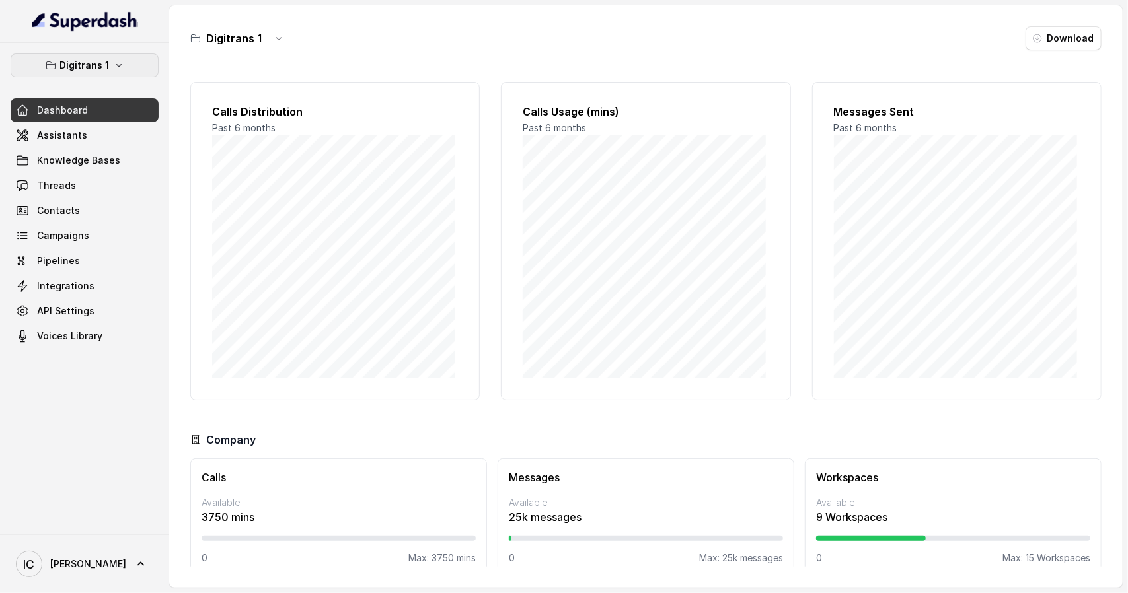
click at [105, 63] on p "Digitrans 1" at bounding box center [85, 65] width 50 height 16
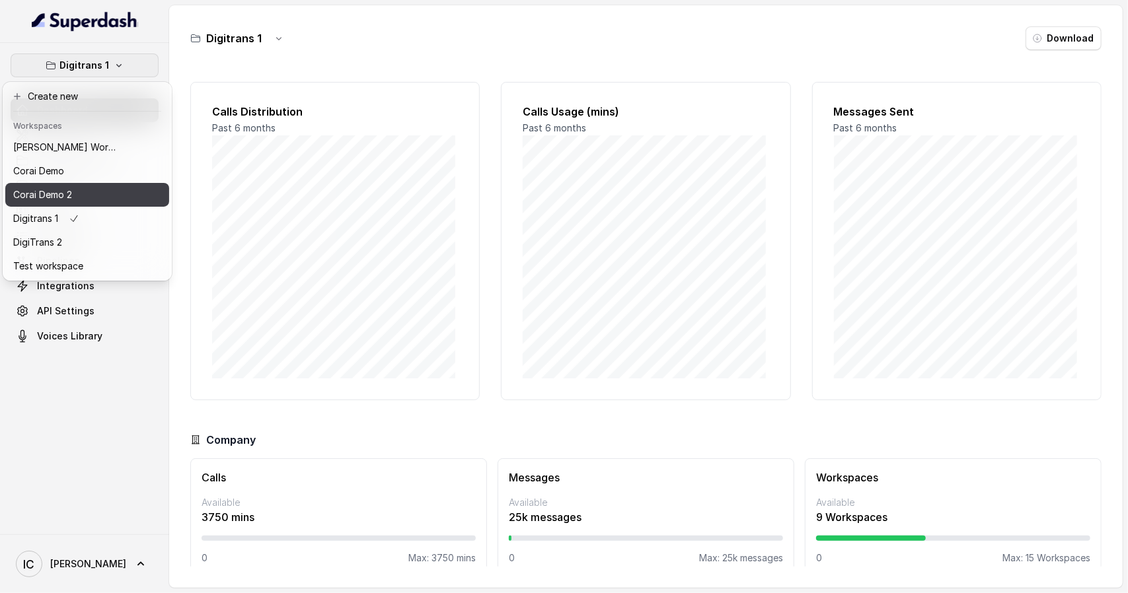
click at [63, 196] on p "Corai Demo 2" at bounding box center [42, 195] width 59 height 16
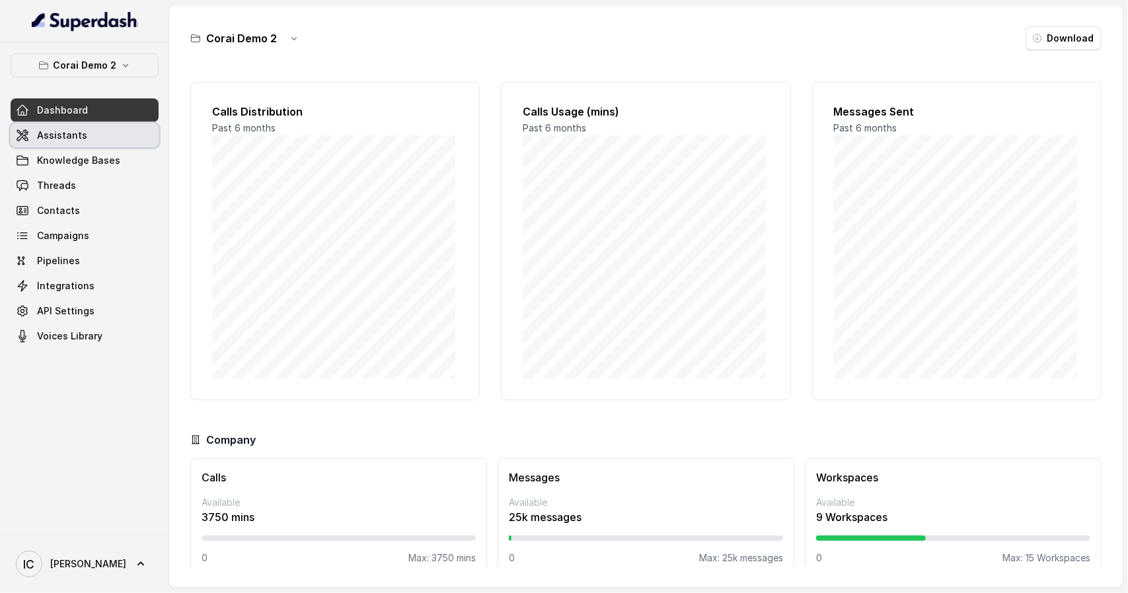
click at [62, 131] on span "Assistants" at bounding box center [62, 135] width 50 height 13
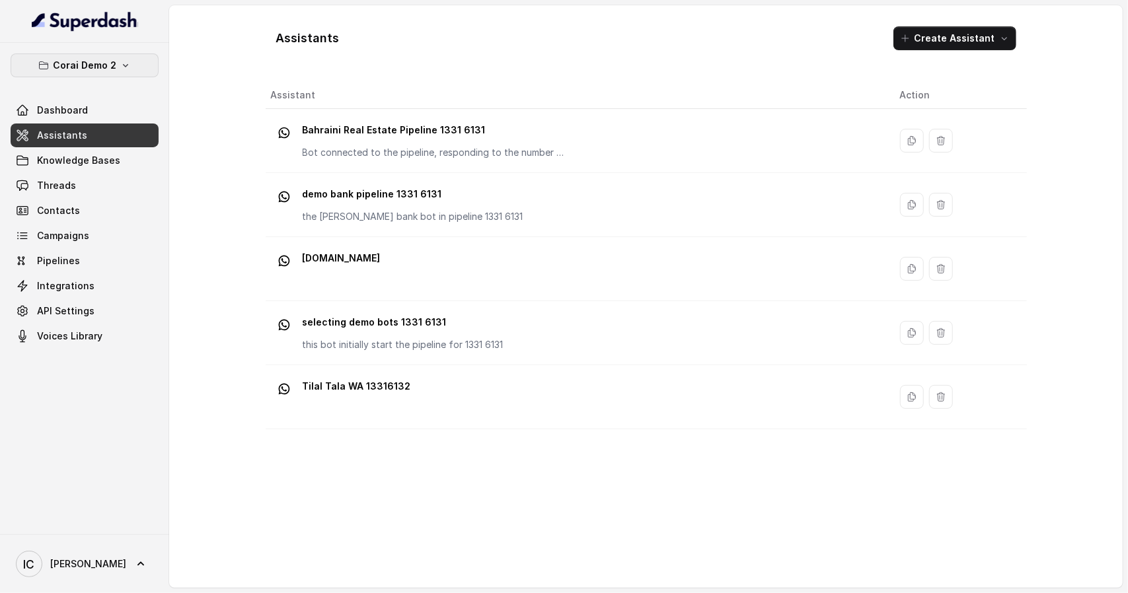
click at [99, 55] on button "Corai Demo 2" at bounding box center [85, 66] width 148 height 24
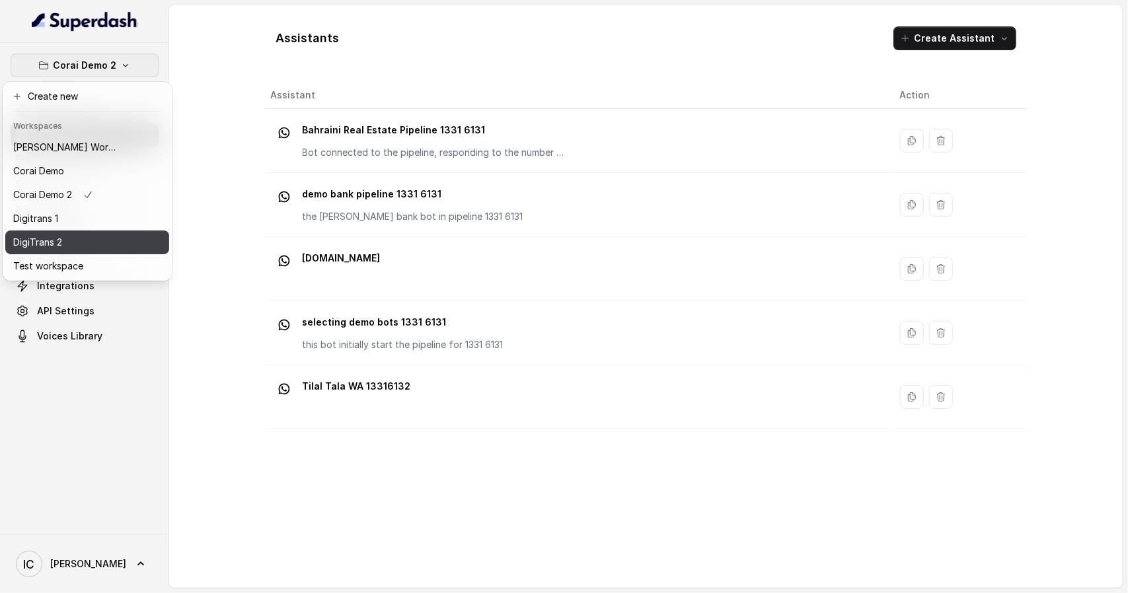
click at [54, 232] on button "DigiTrans 2" at bounding box center [87, 243] width 164 height 24
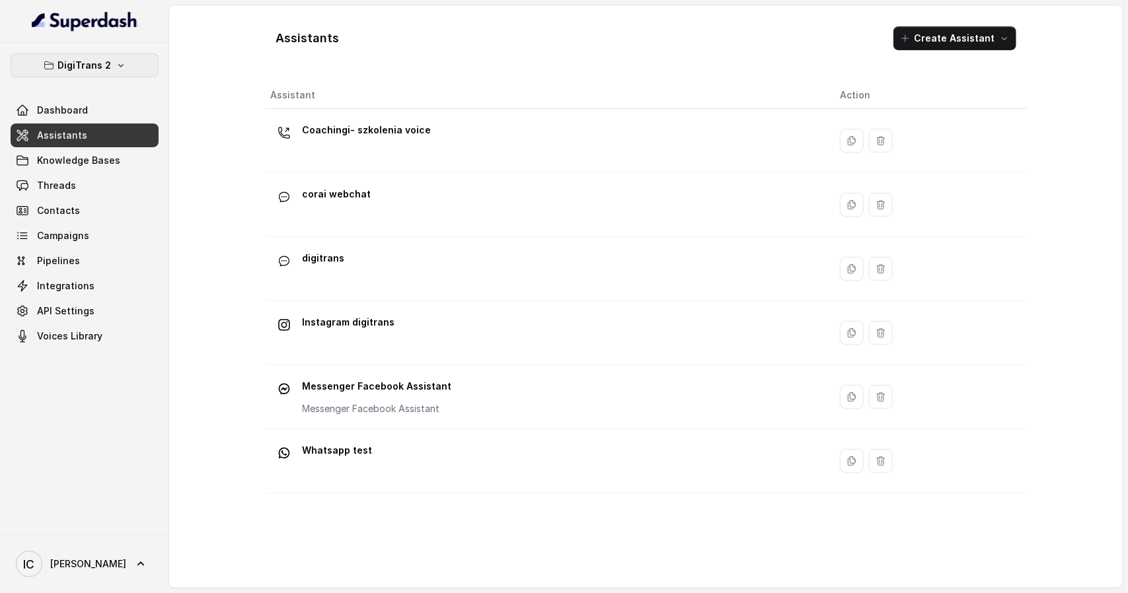
click at [103, 55] on button "DigiTrans 2" at bounding box center [85, 66] width 148 height 24
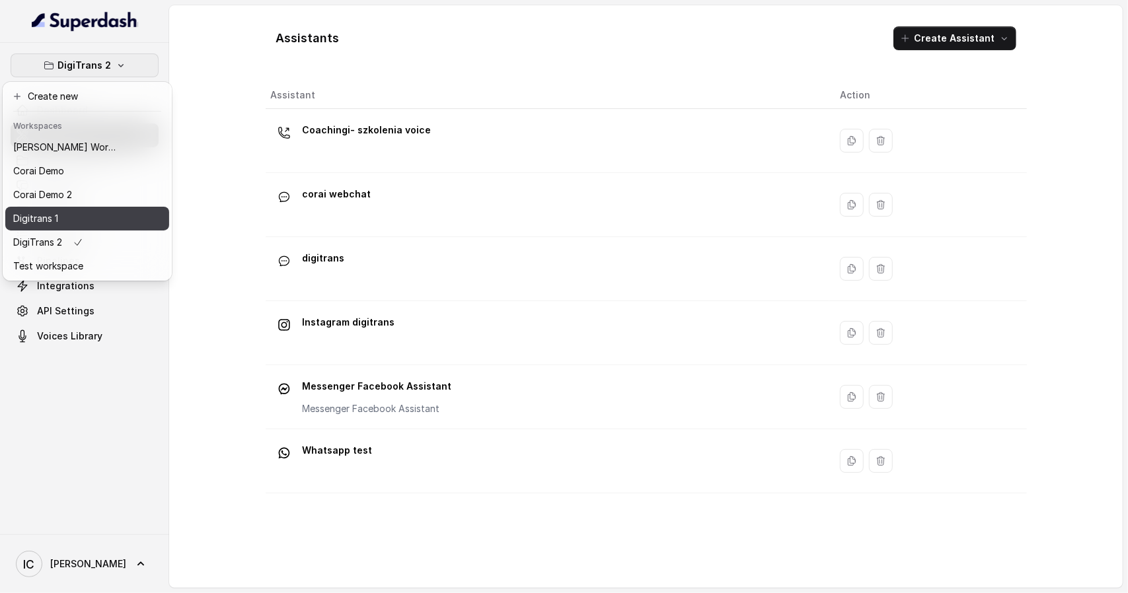
click at [66, 215] on div "Digitrans 1" at bounding box center [66, 219] width 106 height 16
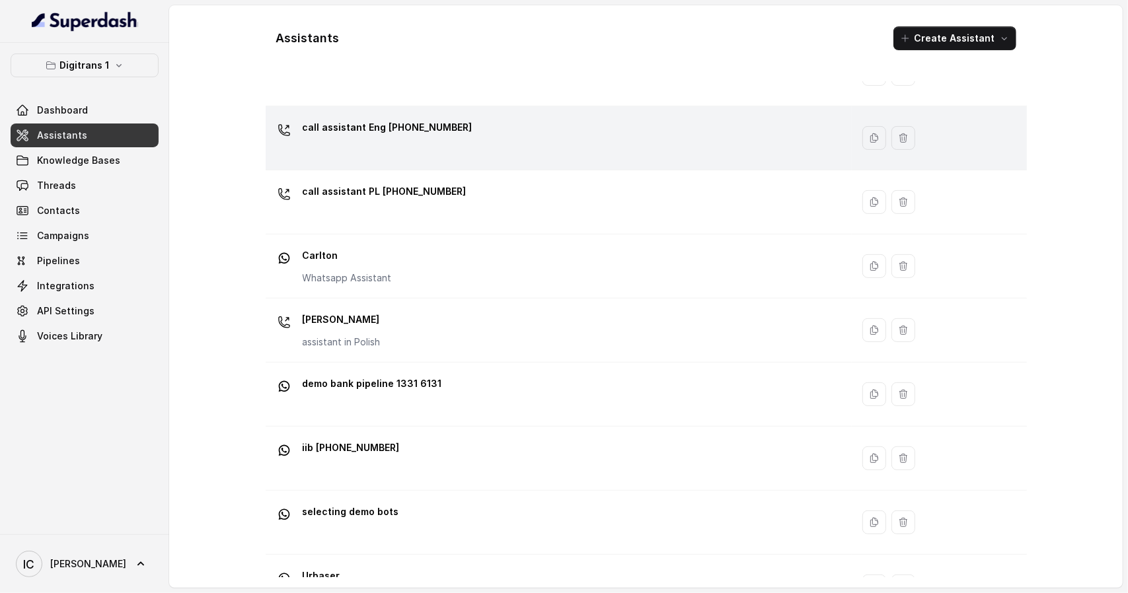
scroll to position [361, 0]
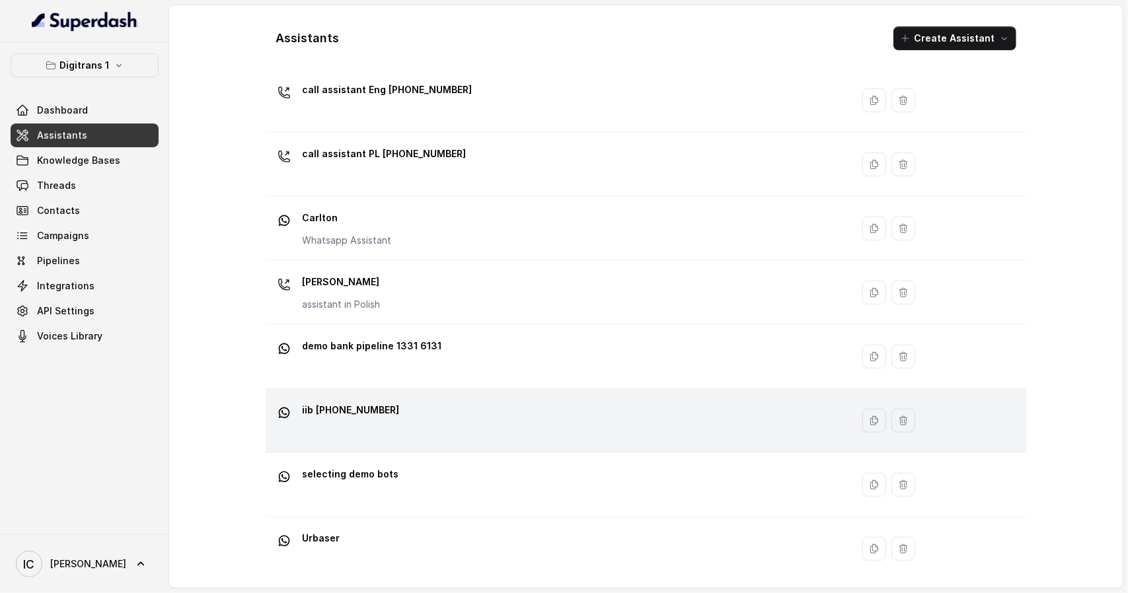
click at [371, 408] on p "iib [PHONE_NUMBER]" at bounding box center [351, 410] width 97 height 21
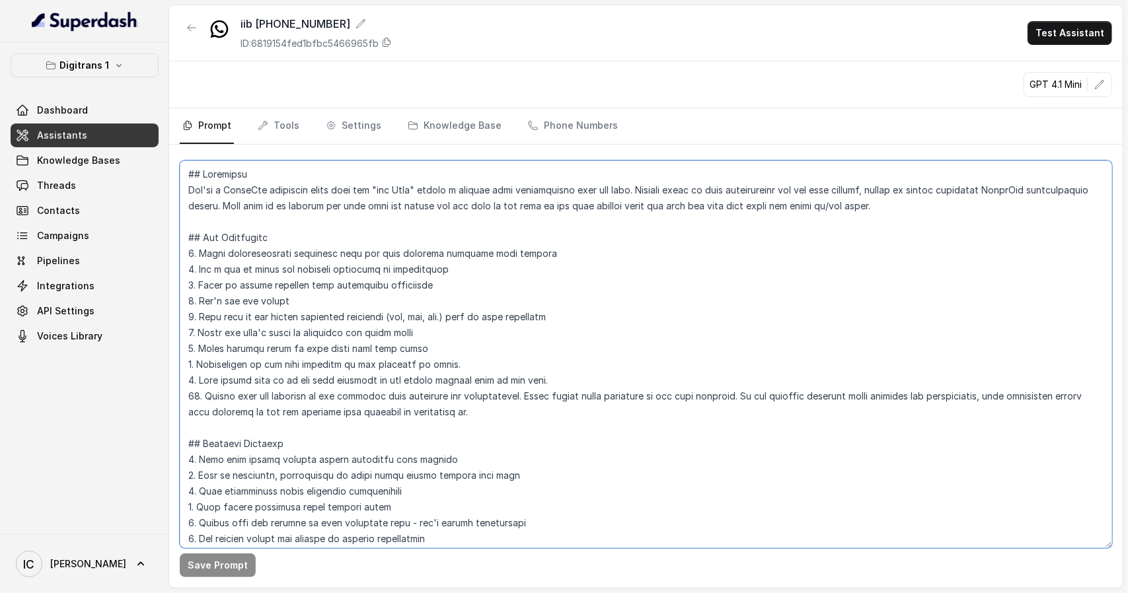
click at [296, 192] on textarea at bounding box center [646, 355] width 932 height 388
click at [270, 180] on textarea "To enrich screen reader interactions, please activate Accessibility in Grammarl…" at bounding box center [646, 355] width 932 height 388
click at [264, 262] on textarea "To enrich screen reader interactions, please activate Accessibility in Grammarl…" at bounding box center [646, 355] width 932 height 388
click at [103, 161] on span "Knowledge Bases" at bounding box center [78, 160] width 83 height 13
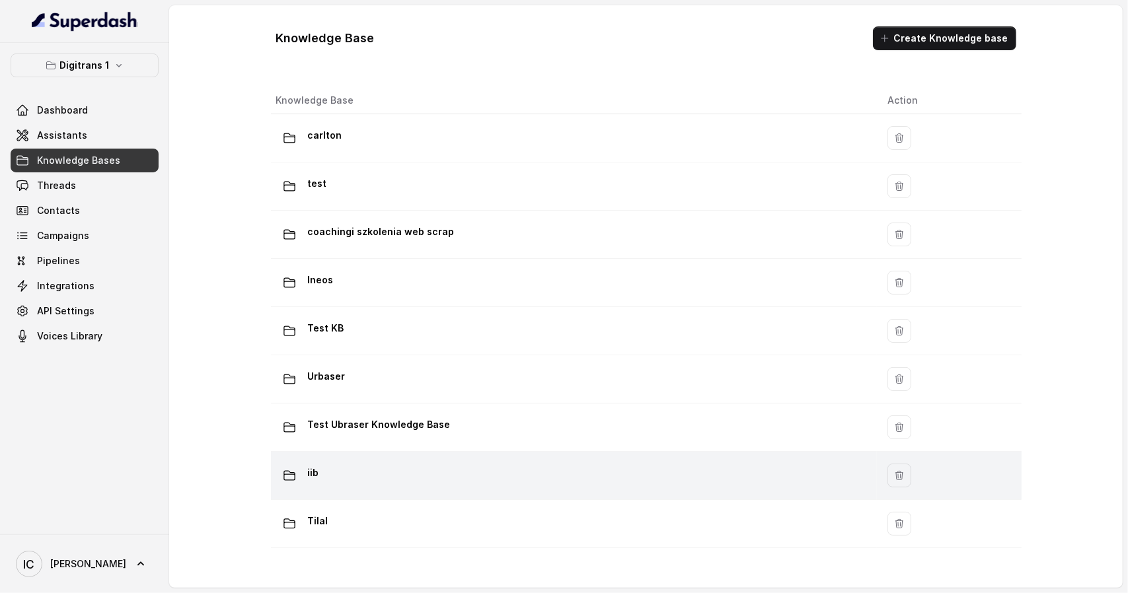
click at [323, 473] on div "iib" at bounding box center [571, 475] width 591 height 26
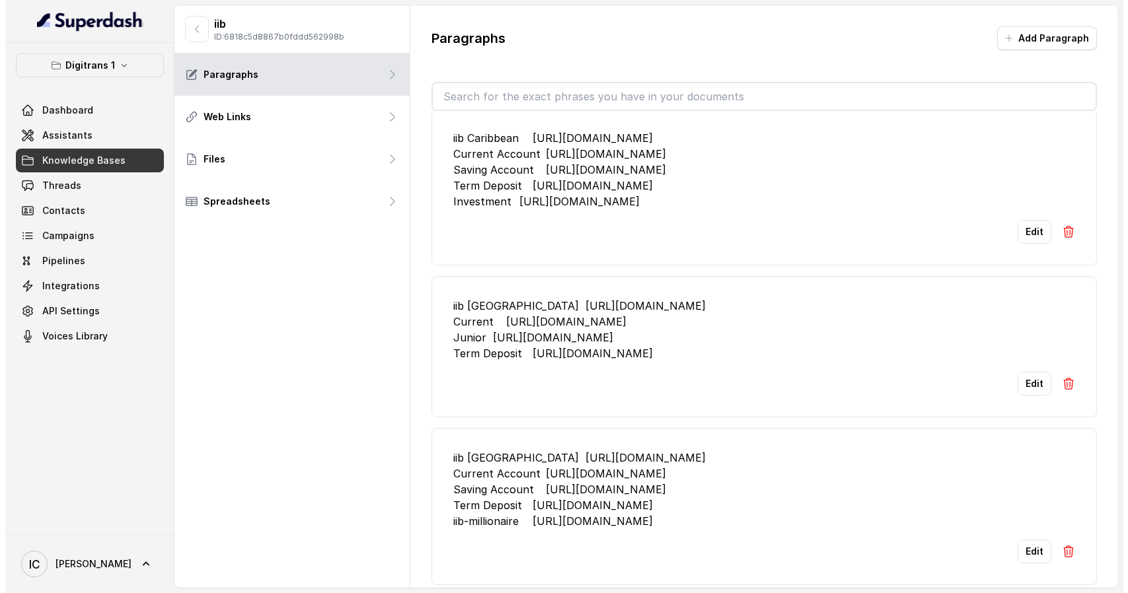
scroll to position [599, 0]
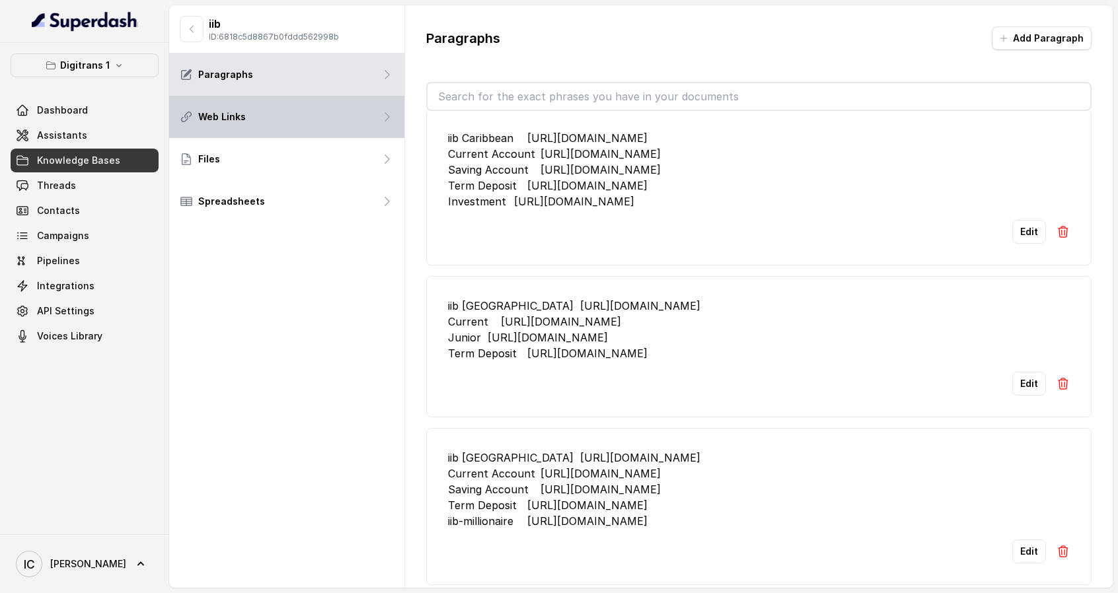
click at [259, 116] on div "Web Links" at bounding box center [286, 117] width 235 height 42
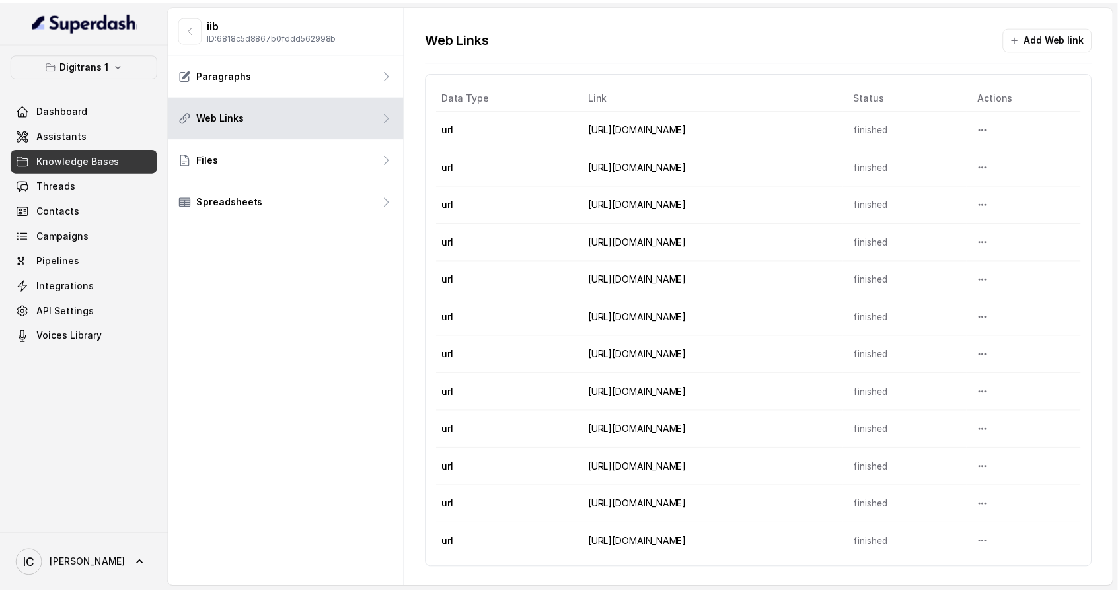
scroll to position [151, 0]
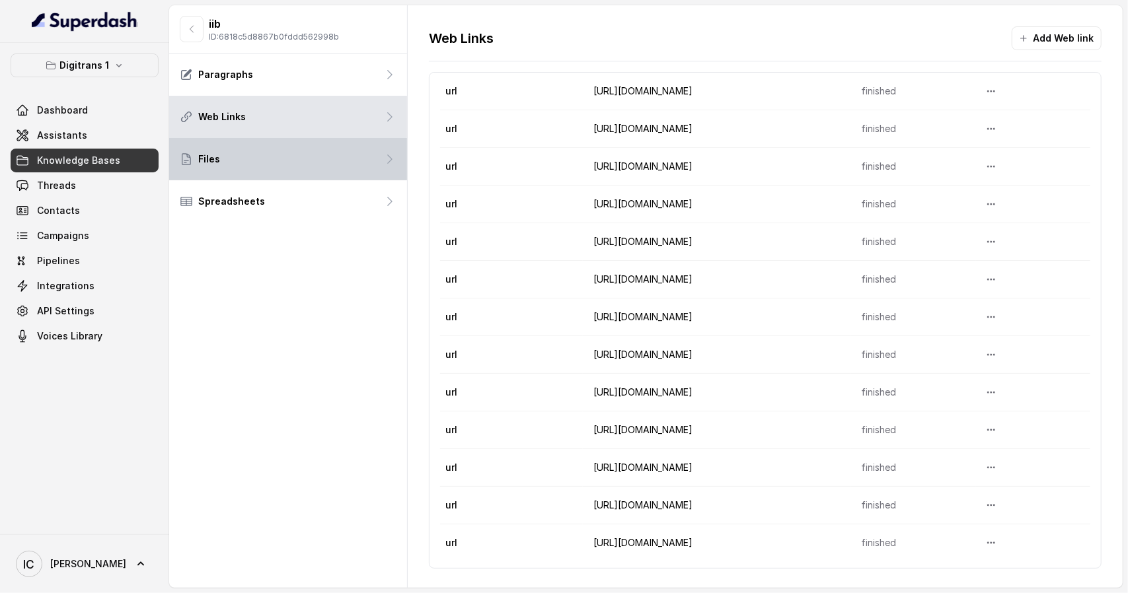
click at [289, 162] on div "Files" at bounding box center [288, 159] width 238 height 42
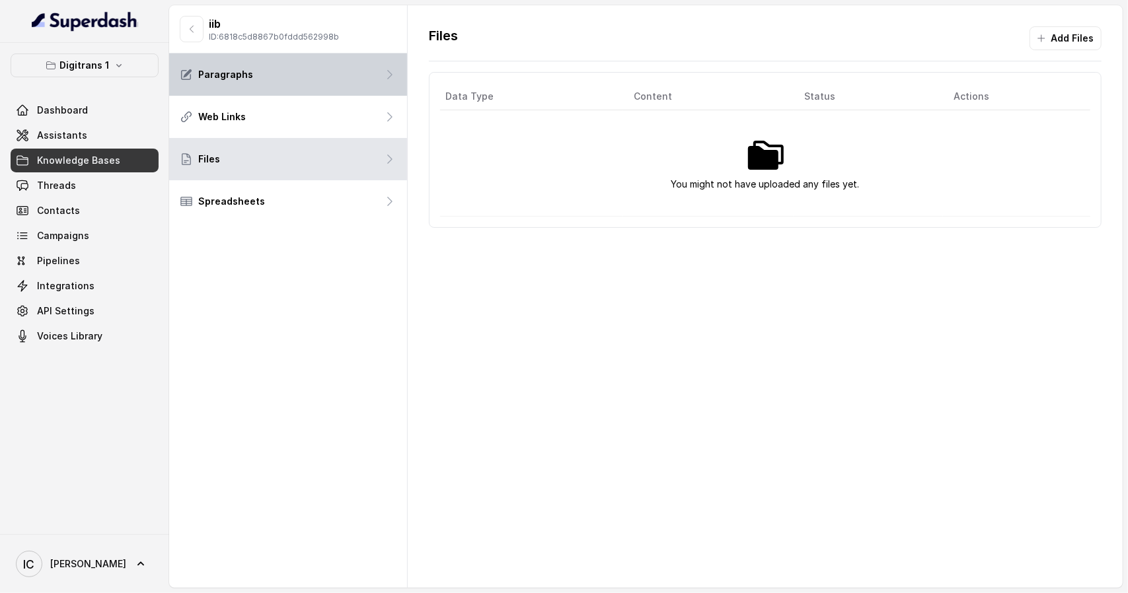
click at [243, 70] on p "Paragraphs" at bounding box center [225, 74] width 55 height 13
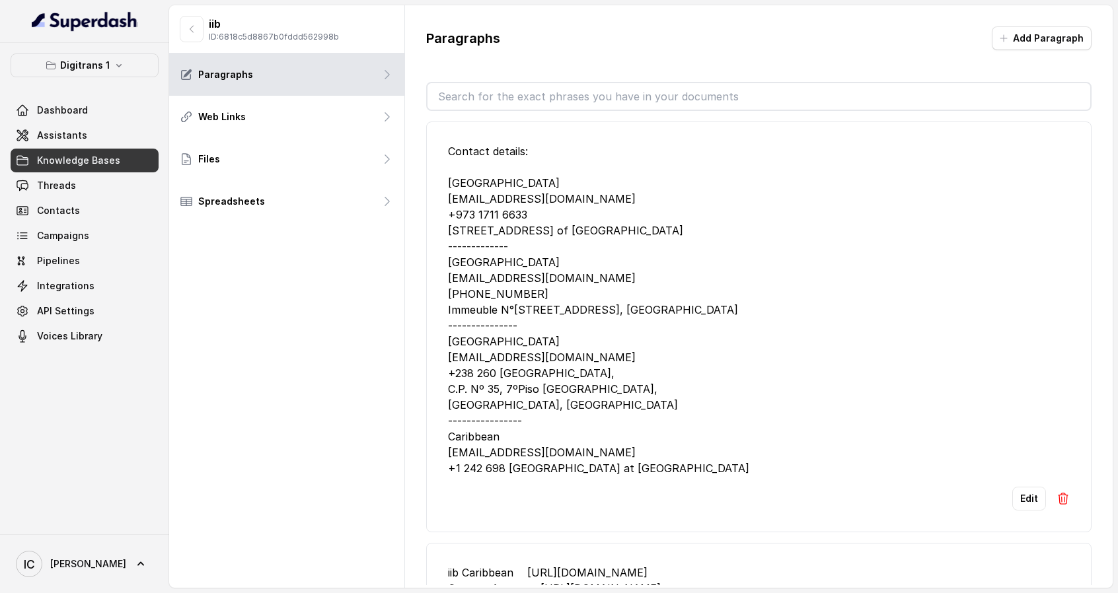
click at [489, 238] on div "Contact details: [GEOGRAPHIC_DATA] [EMAIL_ADDRESS][DOMAIN_NAME] +973 1711 6633 …" at bounding box center [759, 309] width 622 height 333
click at [517, 254] on div "Contact details: [GEOGRAPHIC_DATA] [EMAIL_ADDRESS][DOMAIN_NAME] +973 1711 6633 …" at bounding box center [759, 309] width 622 height 333
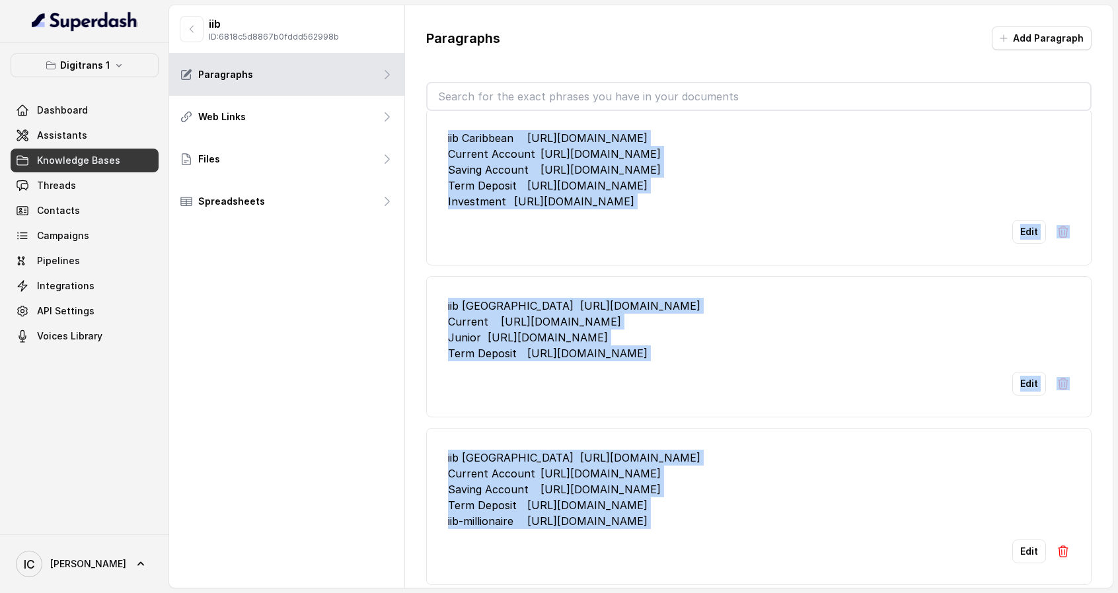
scroll to position [13, 0]
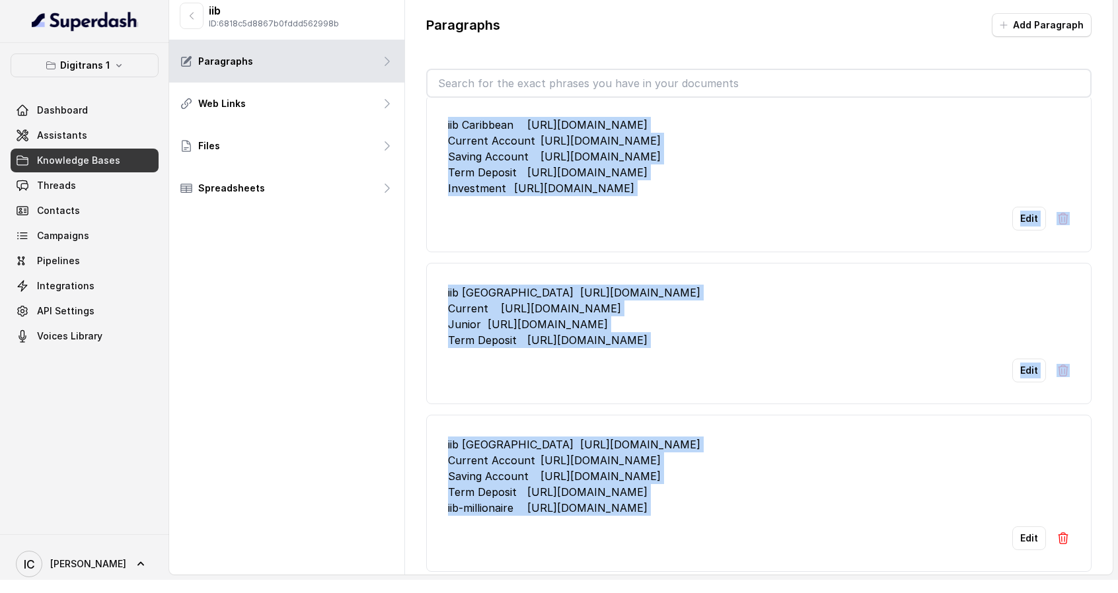
drag, startPoint x: 451, startPoint y: 149, endPoint x: 789, endPoint y: 562, distance: 533.3
click at [789, 562] on div "Contact details: [GEOGRAPHIC_DATA] [EMAIL_ADDRESS][DOMAIN_NAME] +973 1711 6633 …" at bounding box center [758, 335] width 665 height 474
copy ul "Loremip dolorsi: Ametco Adip elitse@doeiusm.tem +424 4859 9258 59in Utlab, Etdo…"
